Goal: Information Seeking & Learning: Learn about a topic

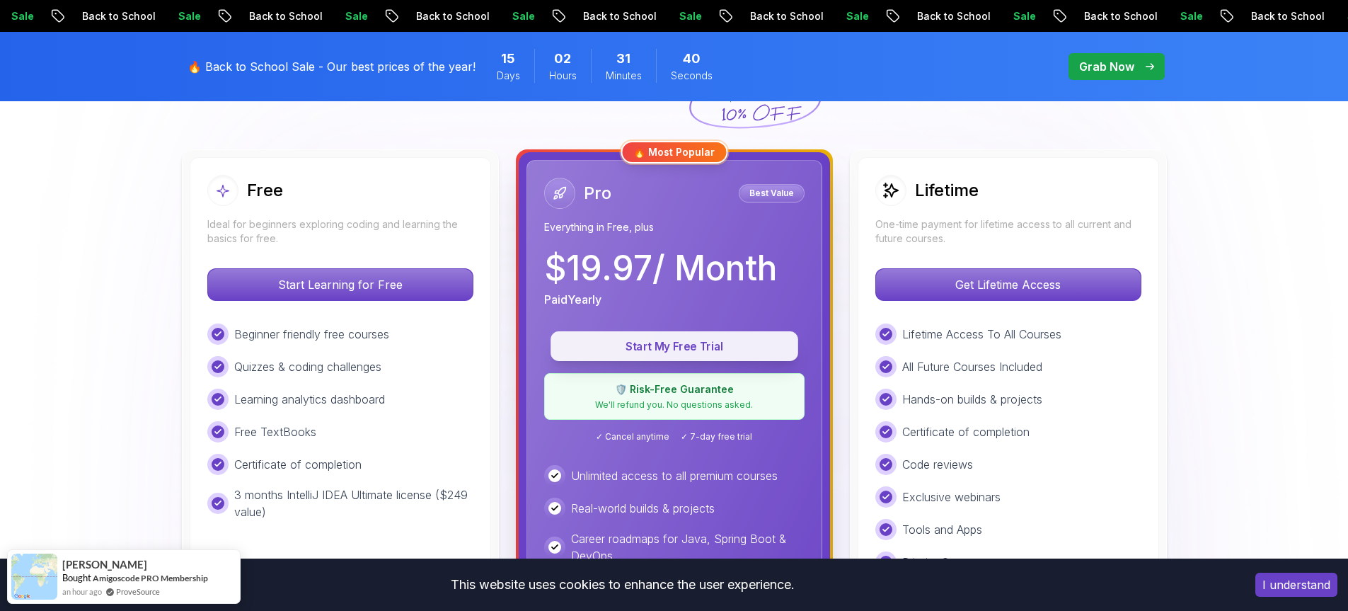
scroll to position [396, 0]
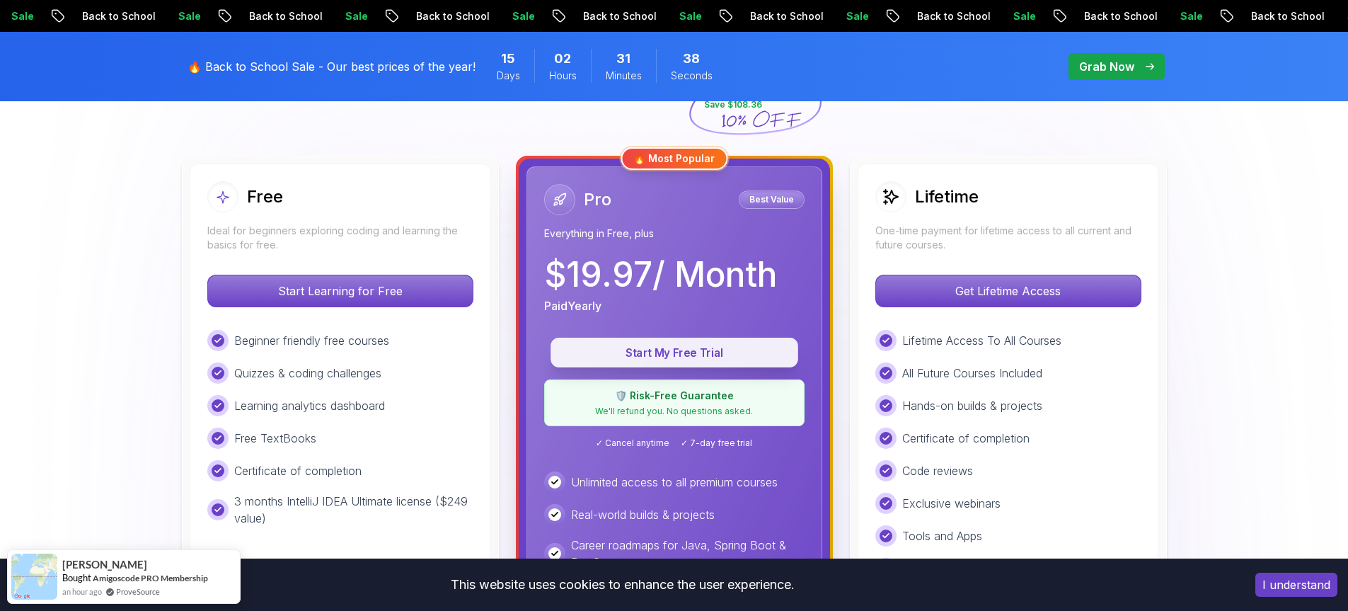
click at [674, 345] on p "Start My Free Trial" at bounding box center [674, 353] width 215 height 16
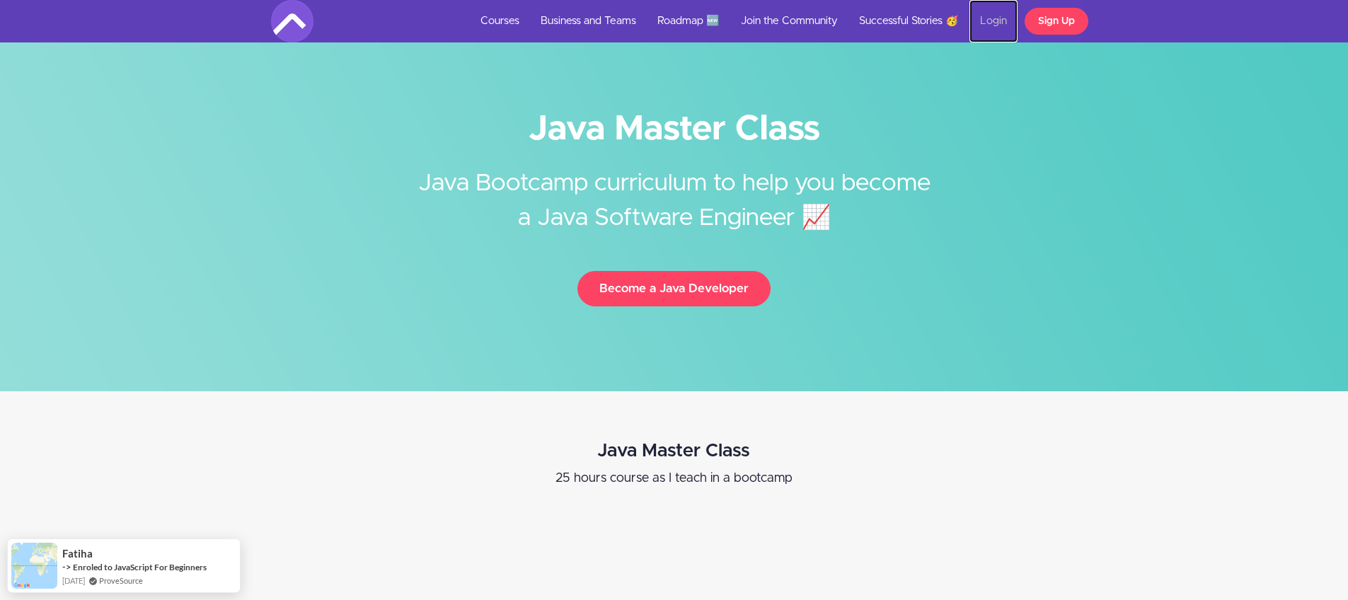
click at [991, 23] on link "Login" at bounding box center [993, 21] width 48 height 42
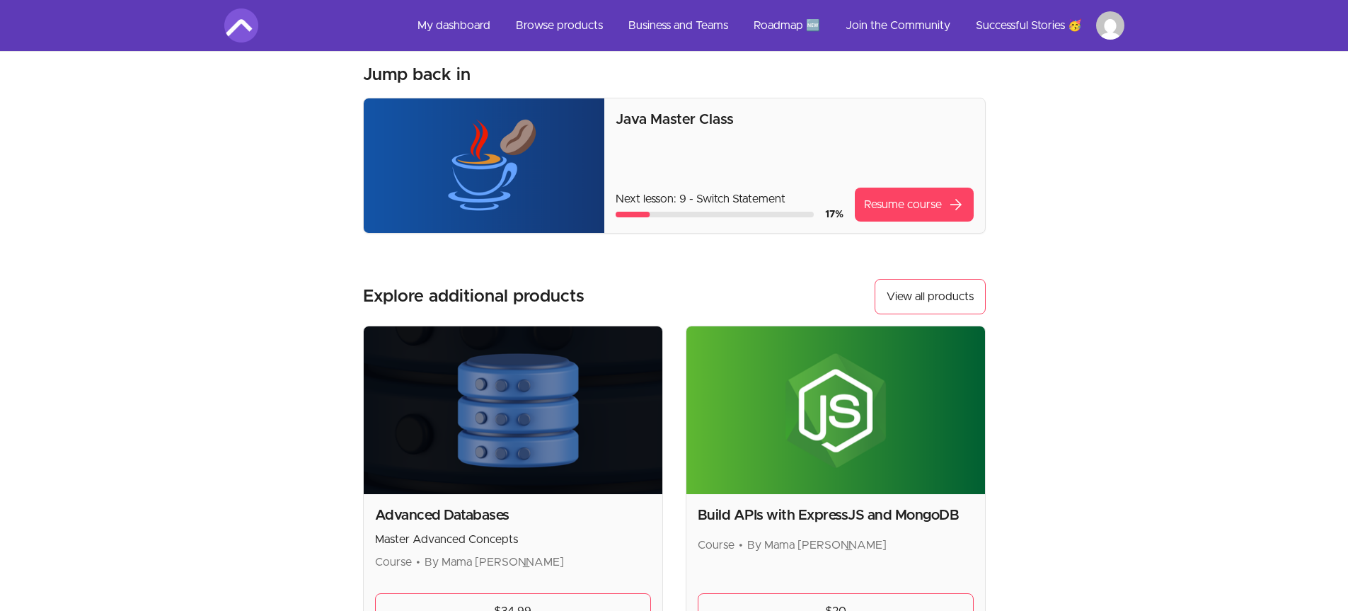
scroll to position [83, 0]
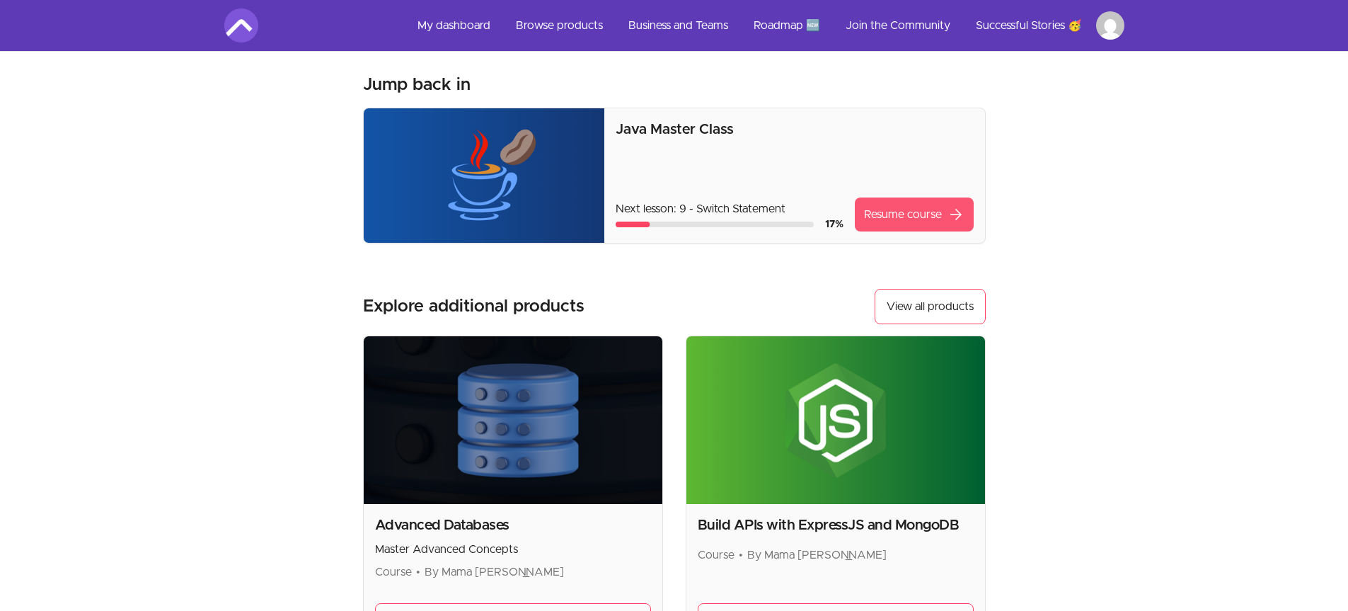
click at [899, 197] on link "Resume course arrow_forward" at bounding box center [914, 214] width 119 height 34
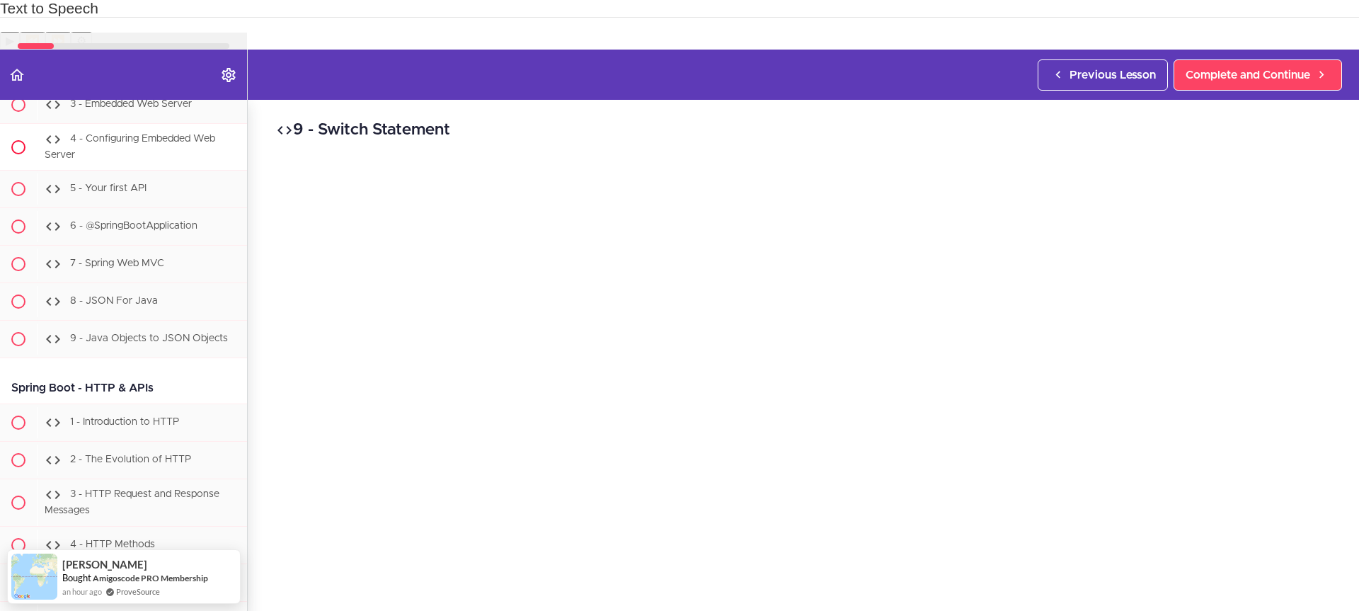
scroll to position [13642, 0]
